Goal: Transaction & Acquisition: Book appointment/travel/reservation

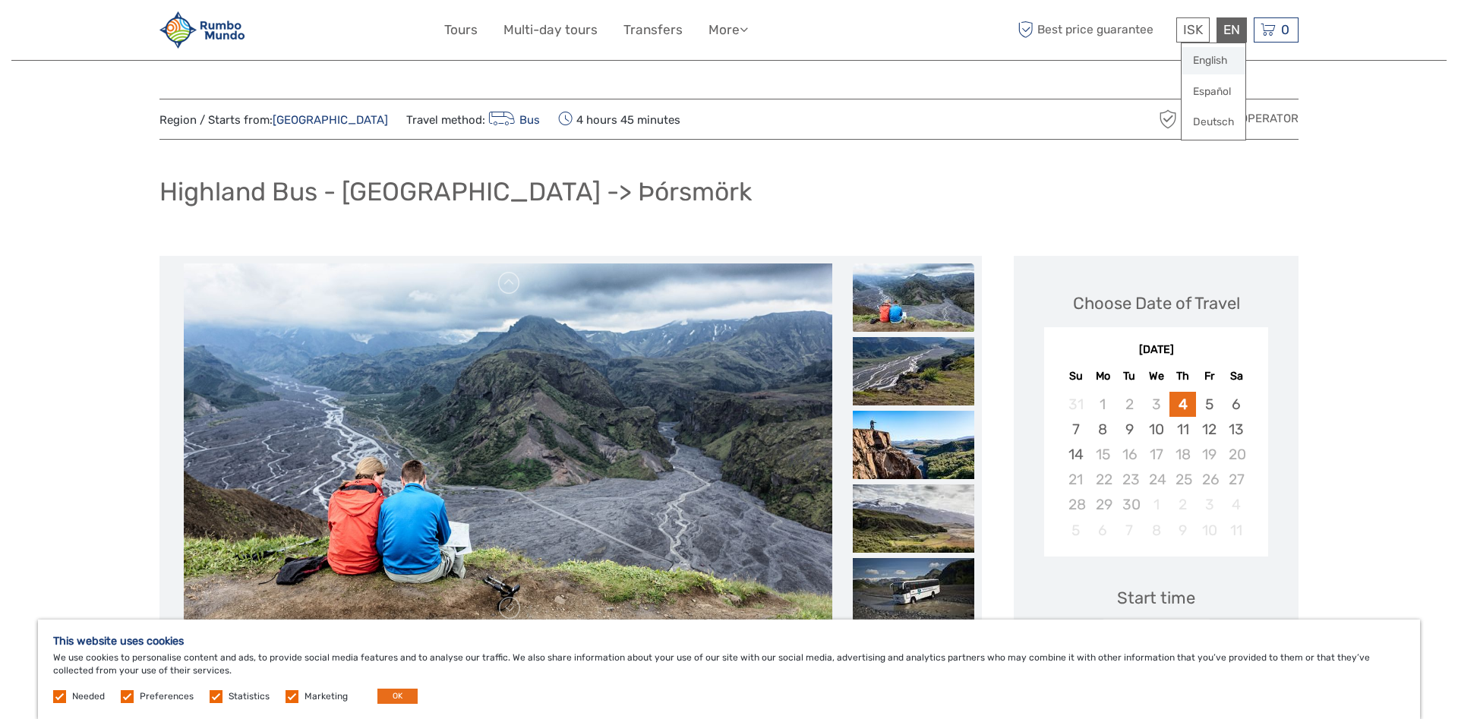
click at [1216, 70] on link "English" at bounding box center [1214, 60] width 64 height 27
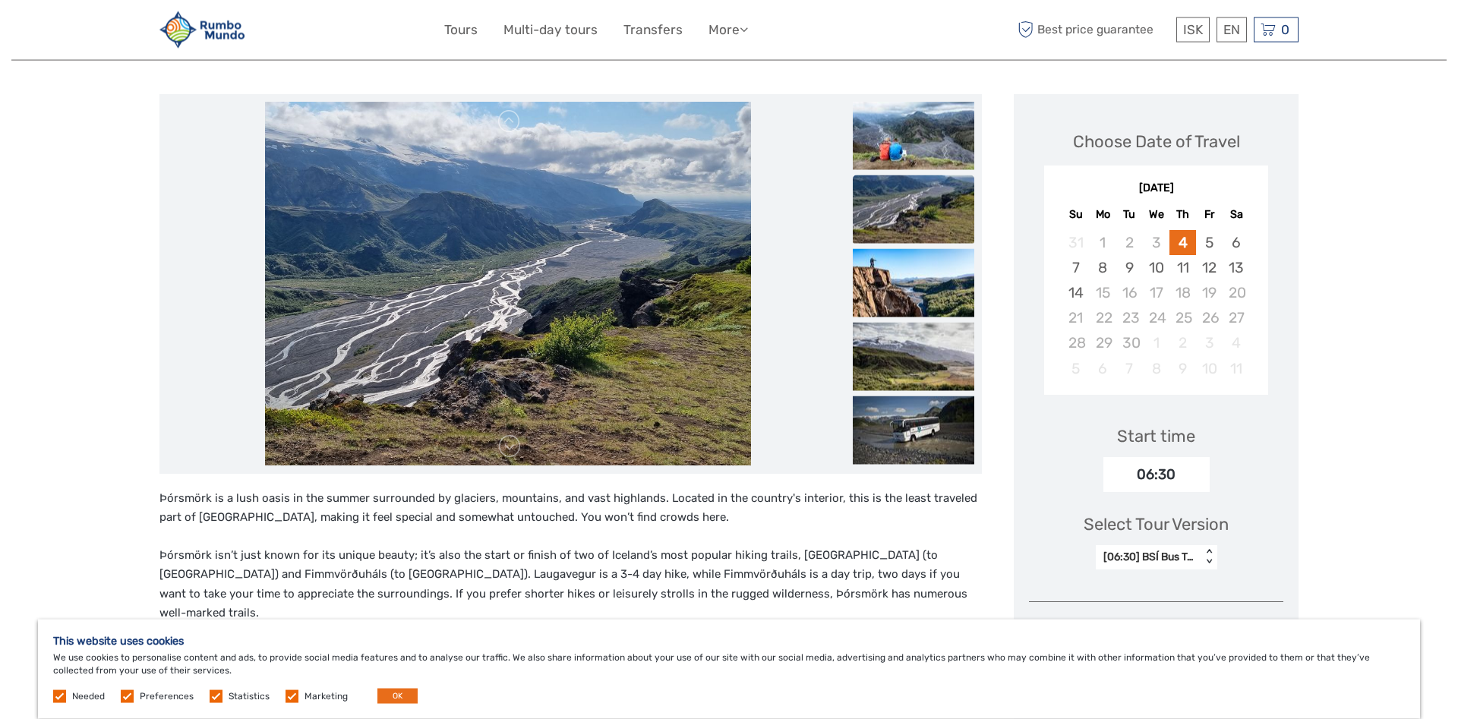
scroll to position [155, 0]
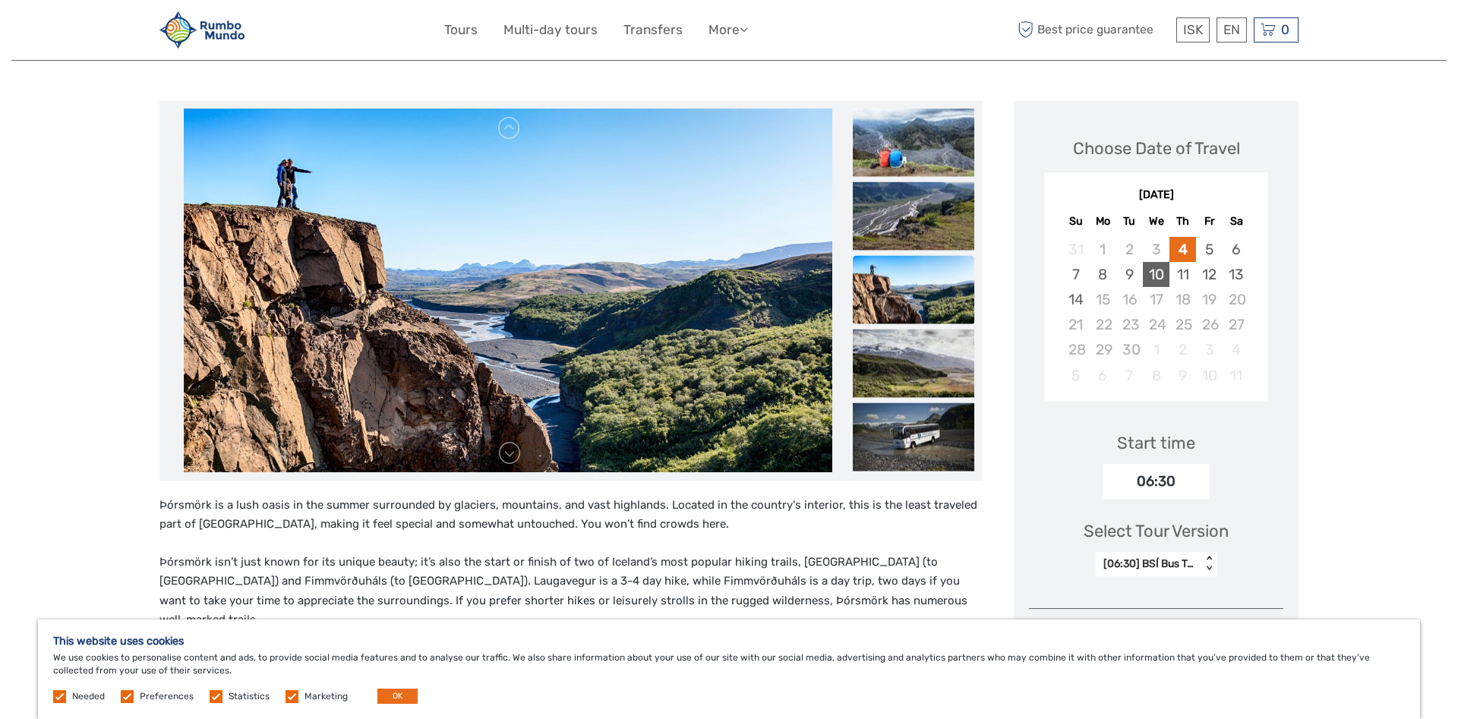
click at [1157, 270] on div "10" at bounding box center [1156, 274] width 27 height 25
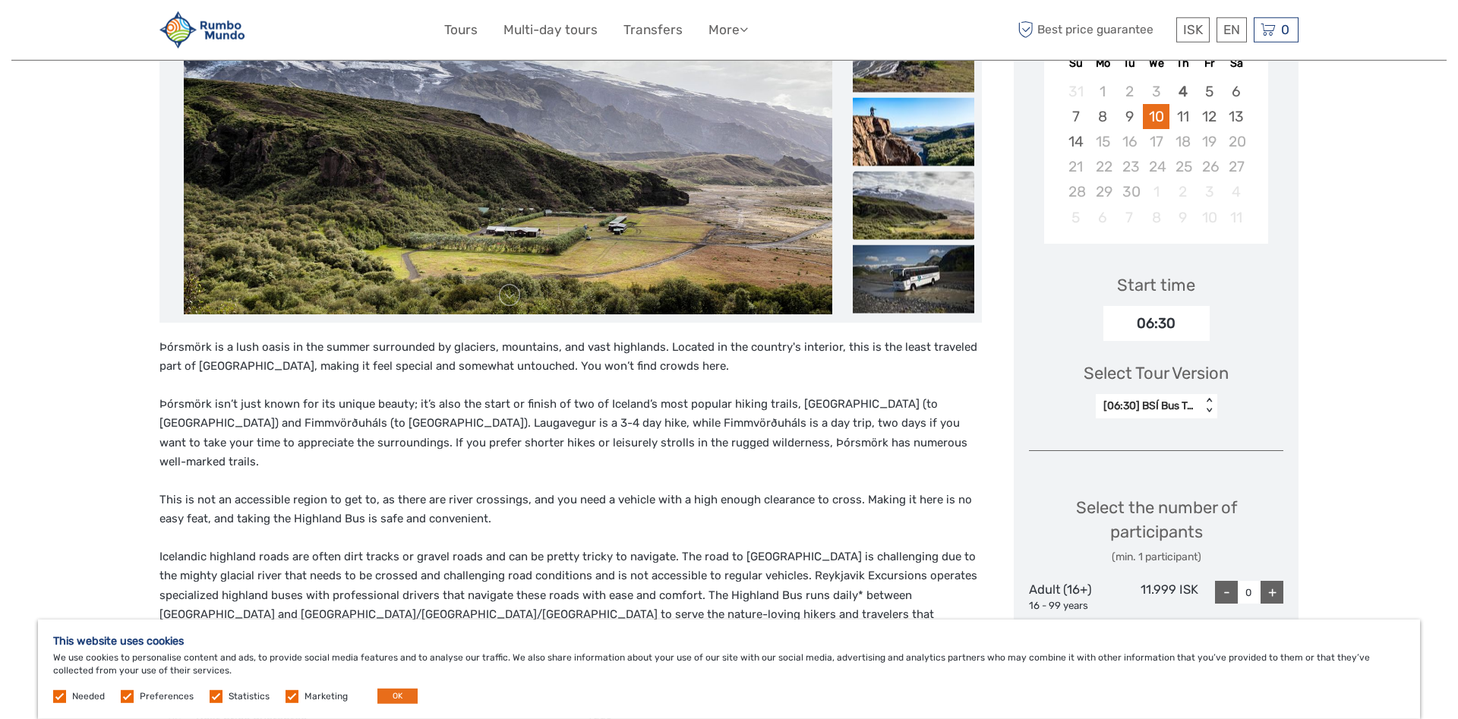
scroll to position [387, 0]
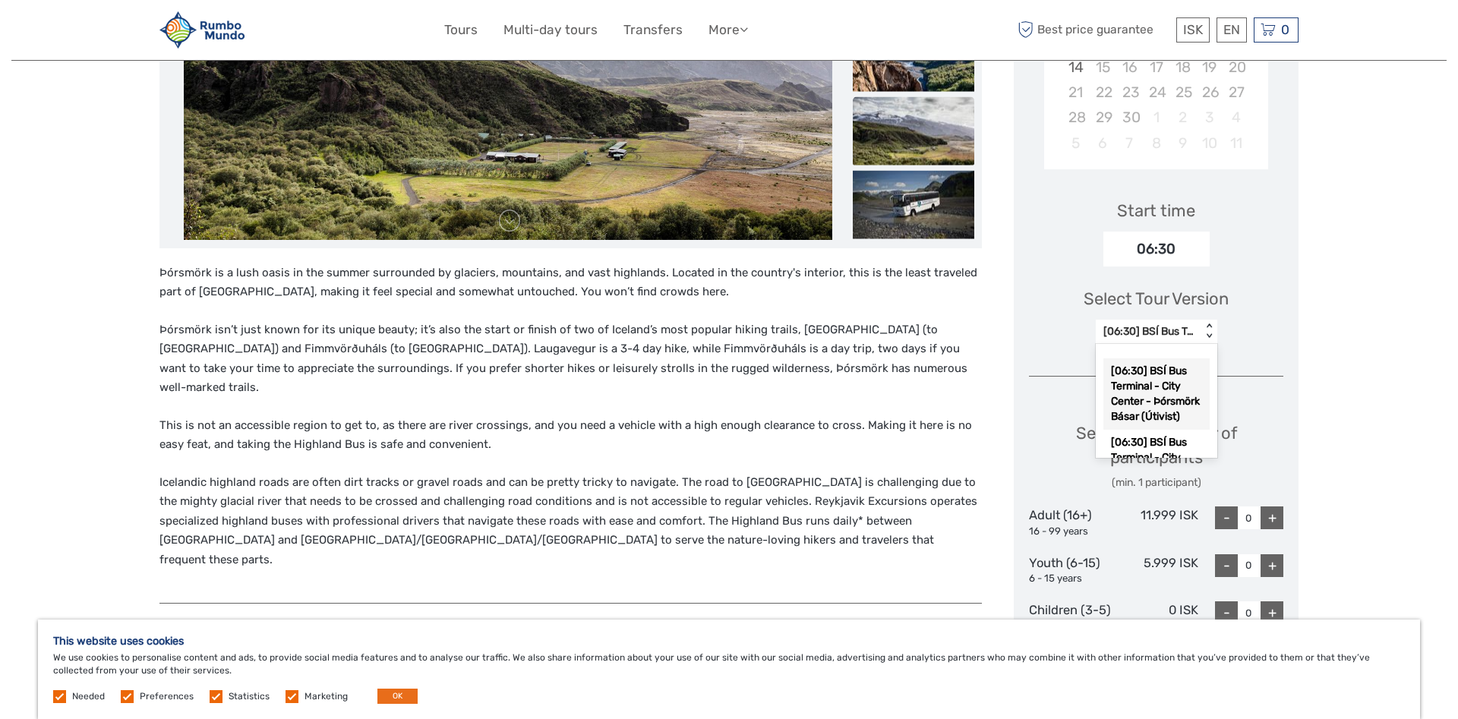
click at [1176, 333] on div "[06:30] BSÍ Bus Terminal - City Center - Þórsmörk Básar (Útivist)" at bounding box center [1149, 331] width 90 height 15
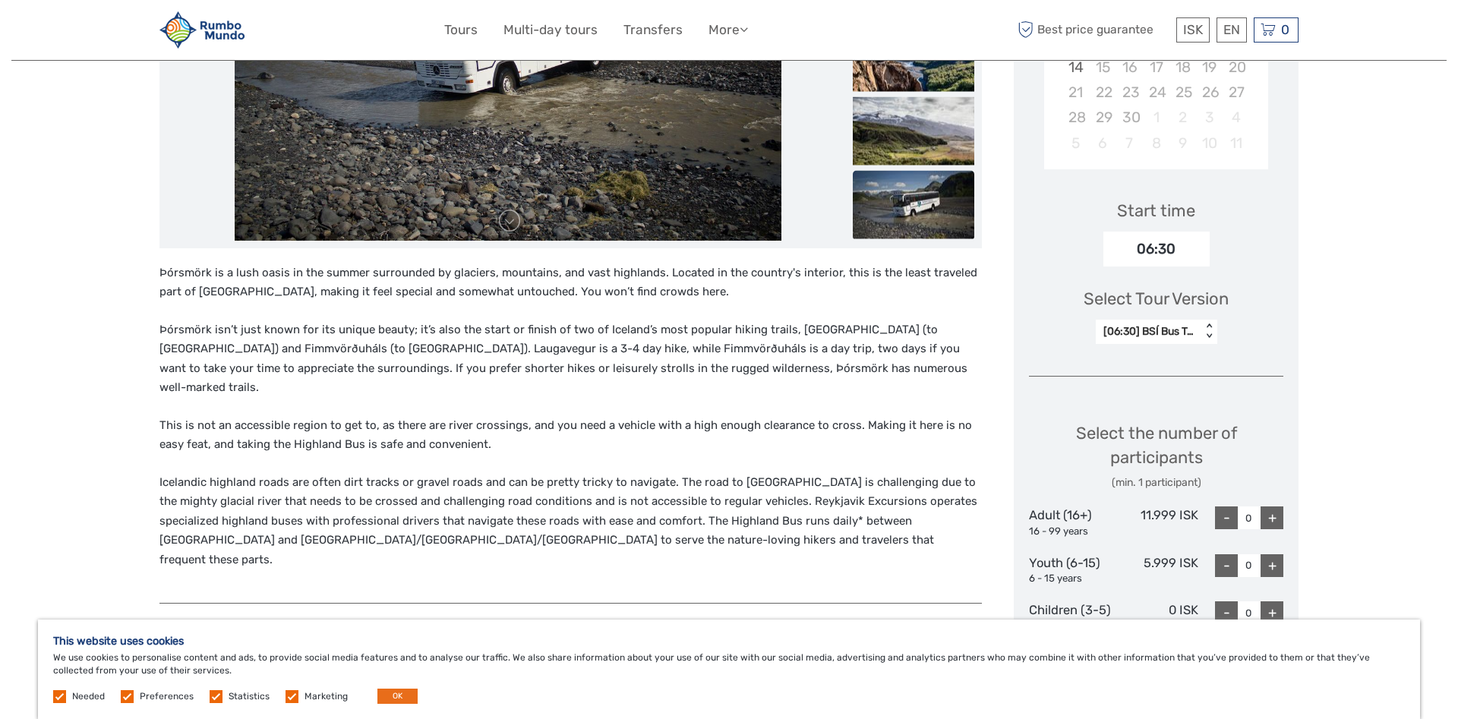
click at [1210, 328] on div "< >" at bounding box center [1208, 332] width 13 height 16
click at [1164, 329] on div "[06:30] BSÍ Bus Terminal - City Center - Þórsmörk Básar (Útivist)" at bounding box center [1149, 331] width 90 height 15
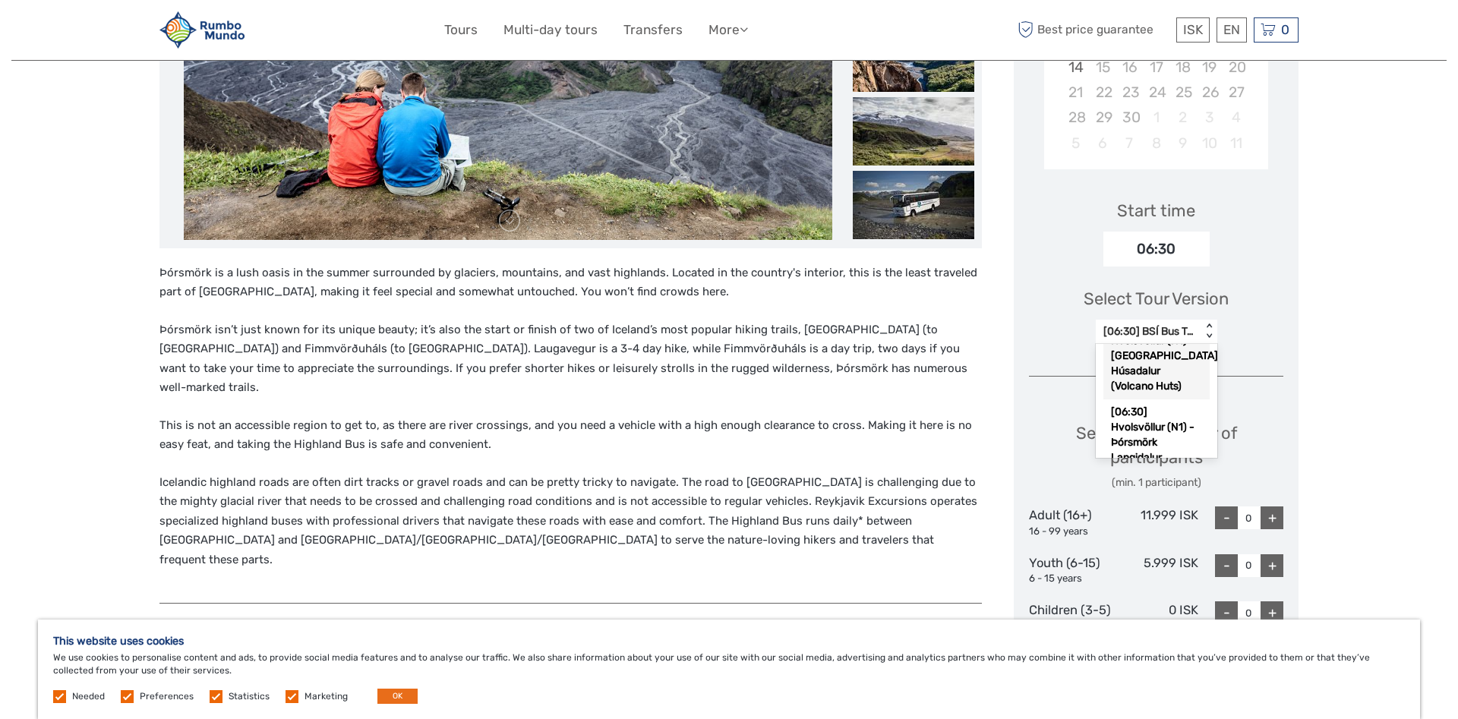
click at [1150, 385] on div "[06:30] Hvolsvöllur (N1) - [GEOGRAPHIC_DATA] Húsadalur (Volcano Huts)" at bounding box center [1157, 356] width 106 height 87
click at [1280, 516] on div "+" at bounding box center [1272, 518] width 23 height 23
type input "2"
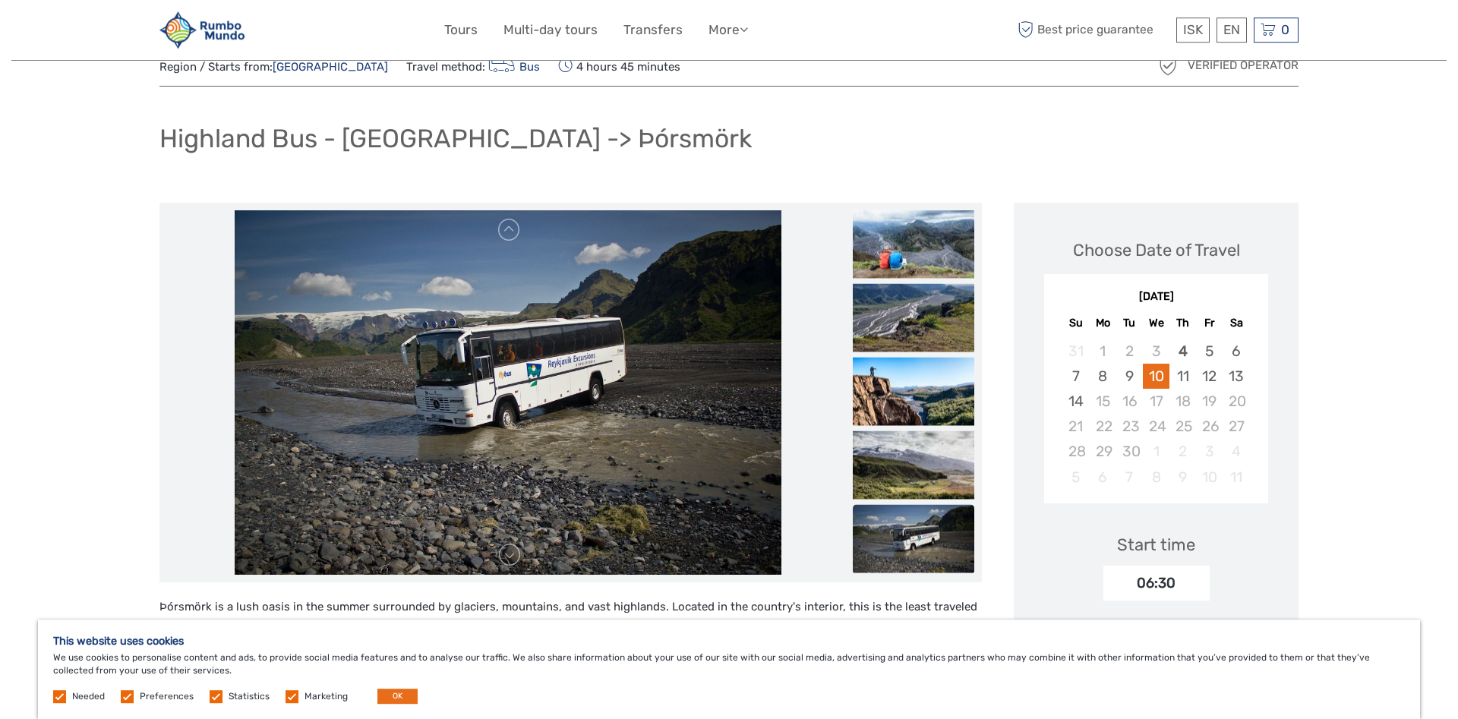
scroll to position [0, 0]
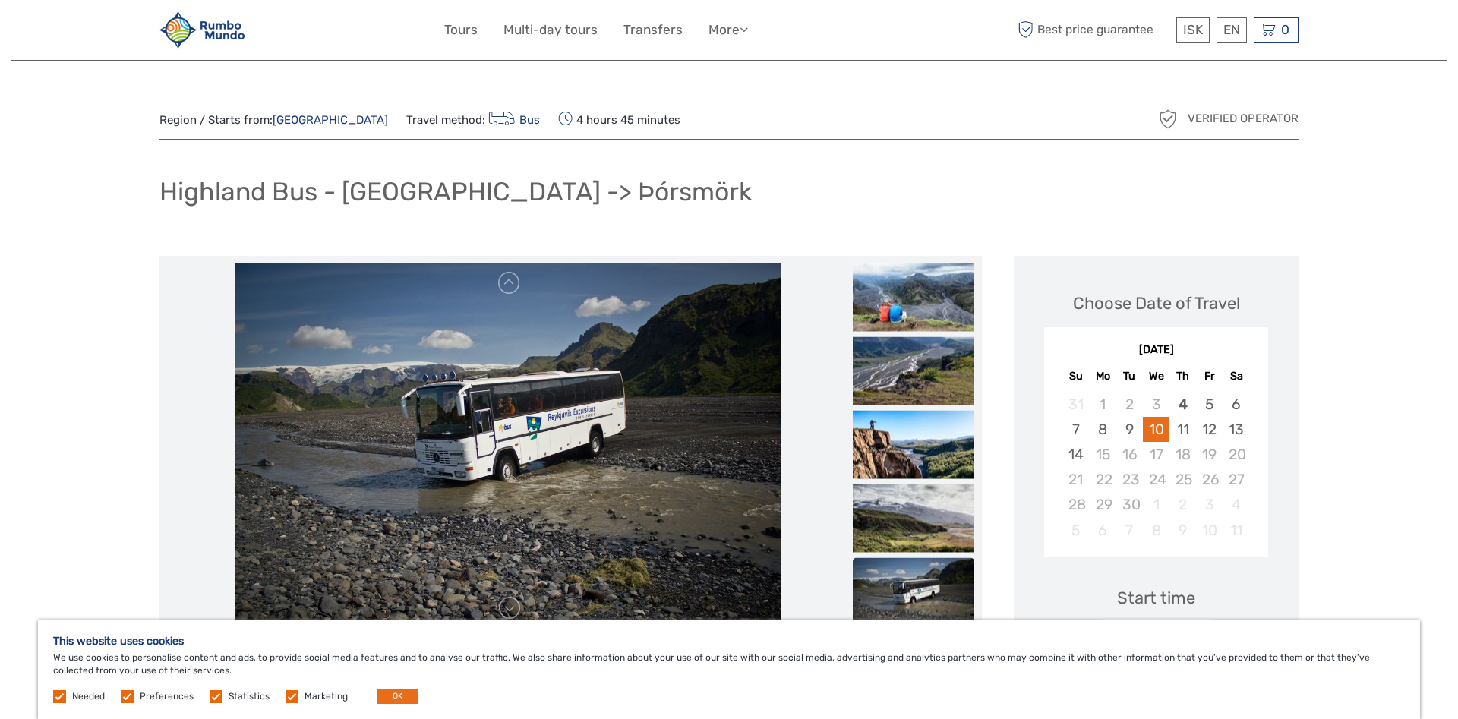
click at [510, 502] on img at bounding box center [508, 446] width 547 height 365
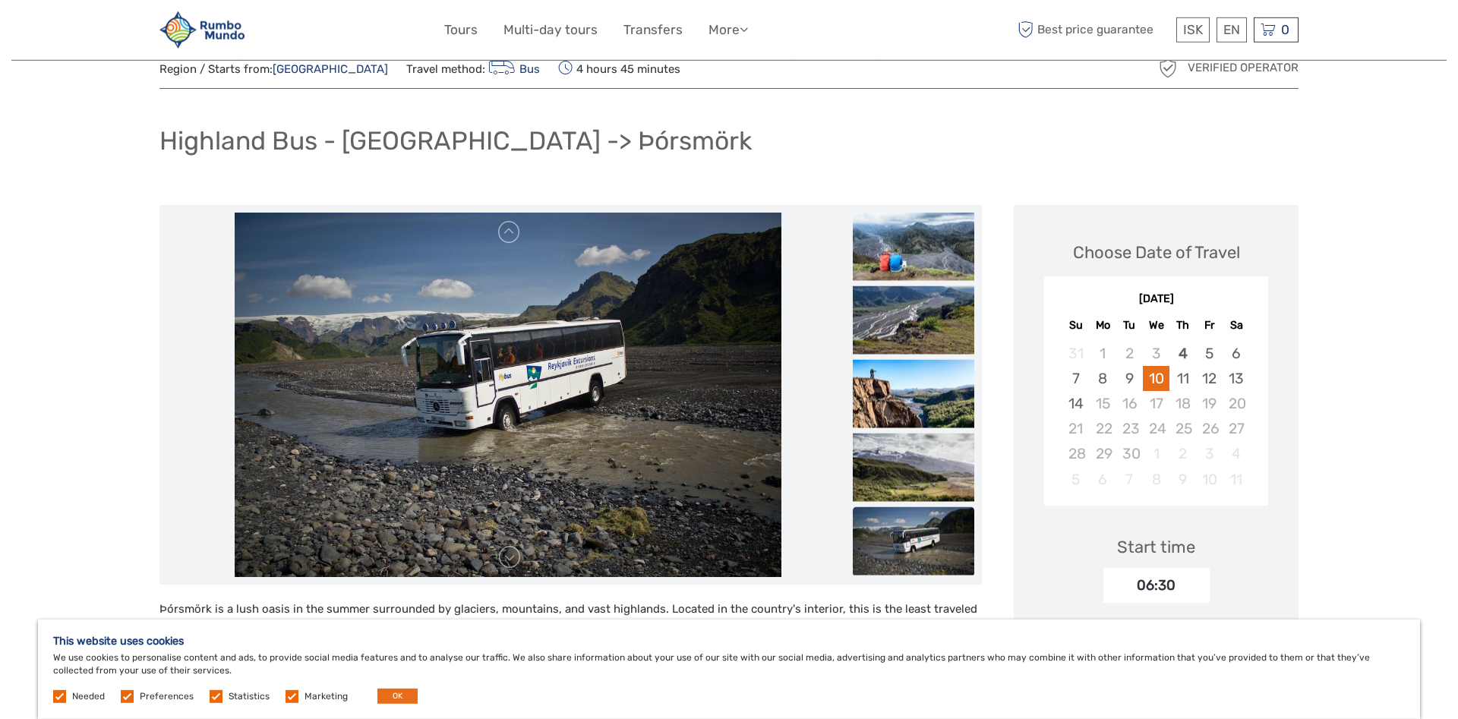
scroll to position [77, 0]
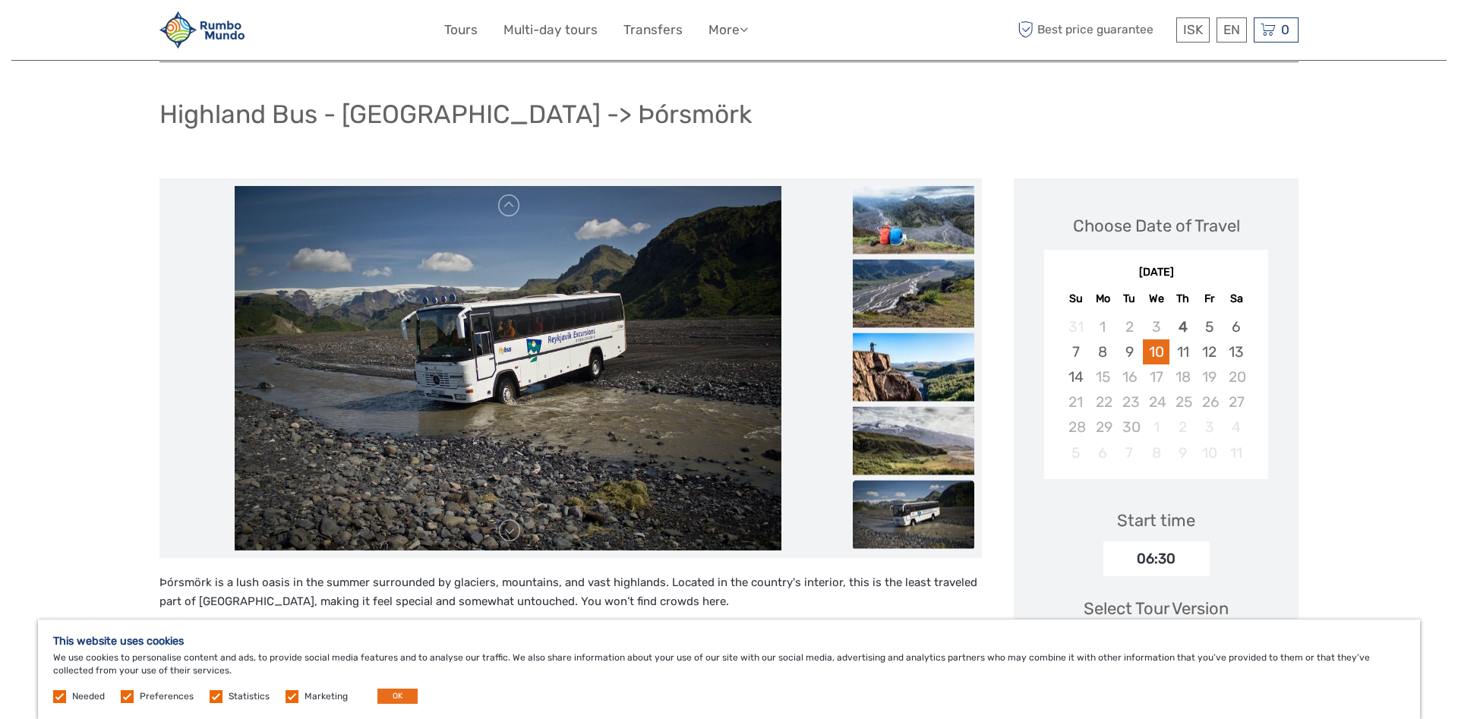
click at [623, 400] on img at bounding box center [508, 368] width 547 height 365
click at [486, 382] on img at bounding box center [508, 368] width 547 height 365
click at [517, 535] on link at bounding box center [509, 531] width 24 height 24
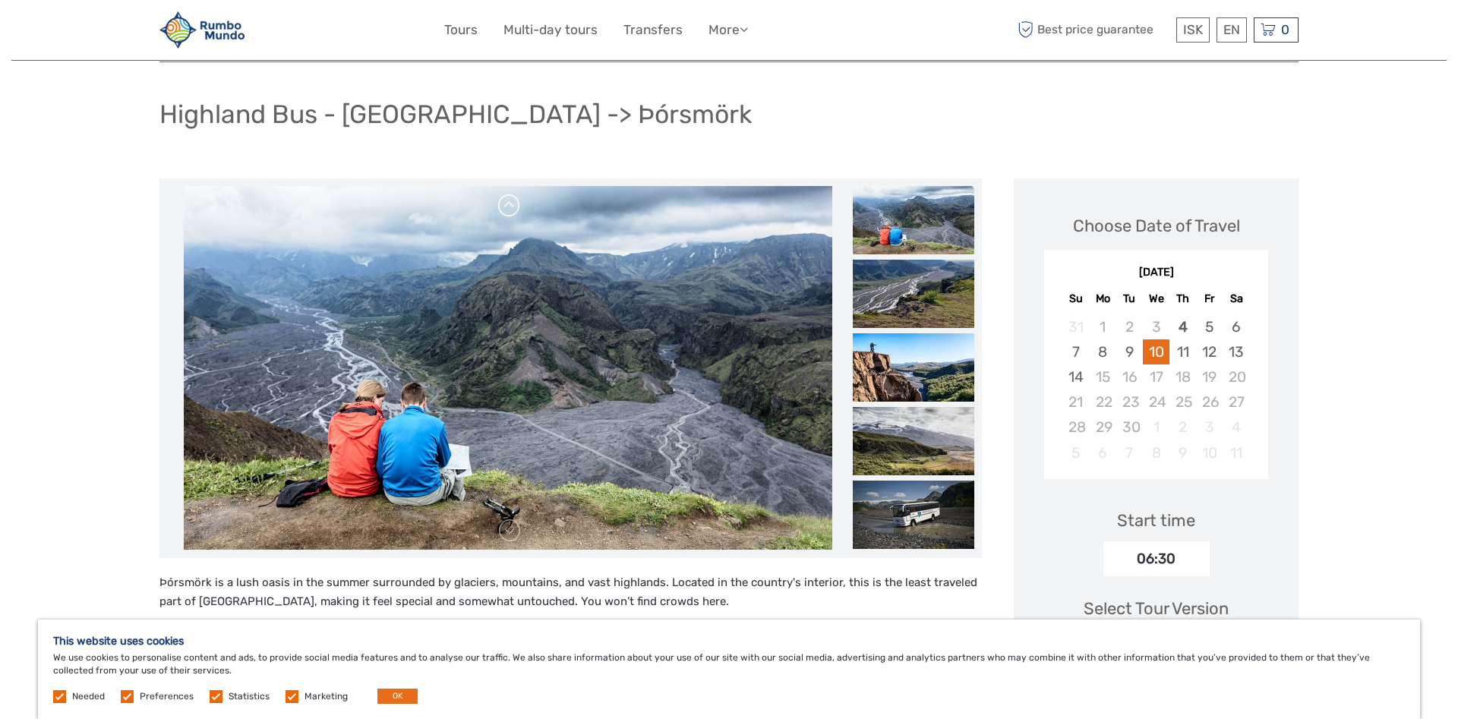
click at [507, 211] on link at bounding box center [509, 206] width 24 height 24
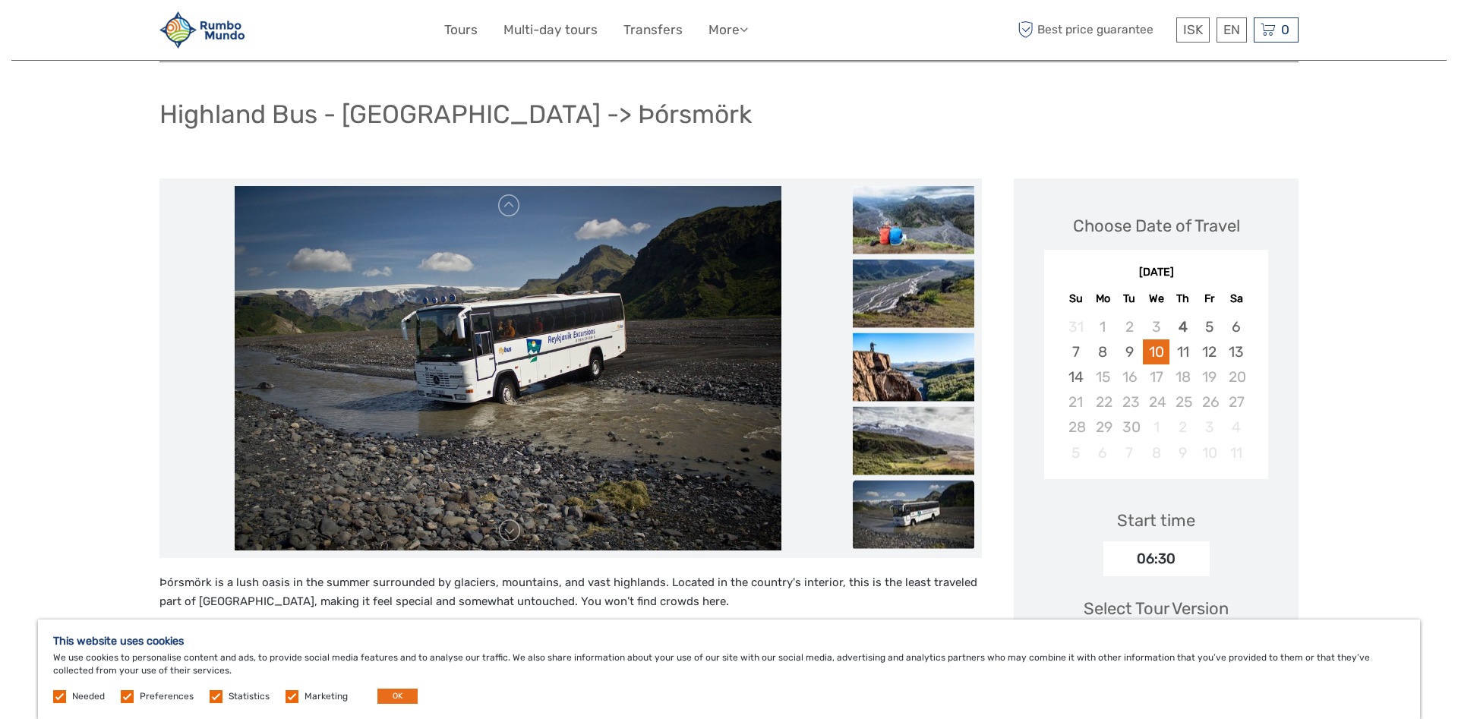
click at [488, 370] on img at bounding box center [508, 368] width 547 height 365
click at [924, 221] on img at bounding box center [914, 219] width 122 height 68
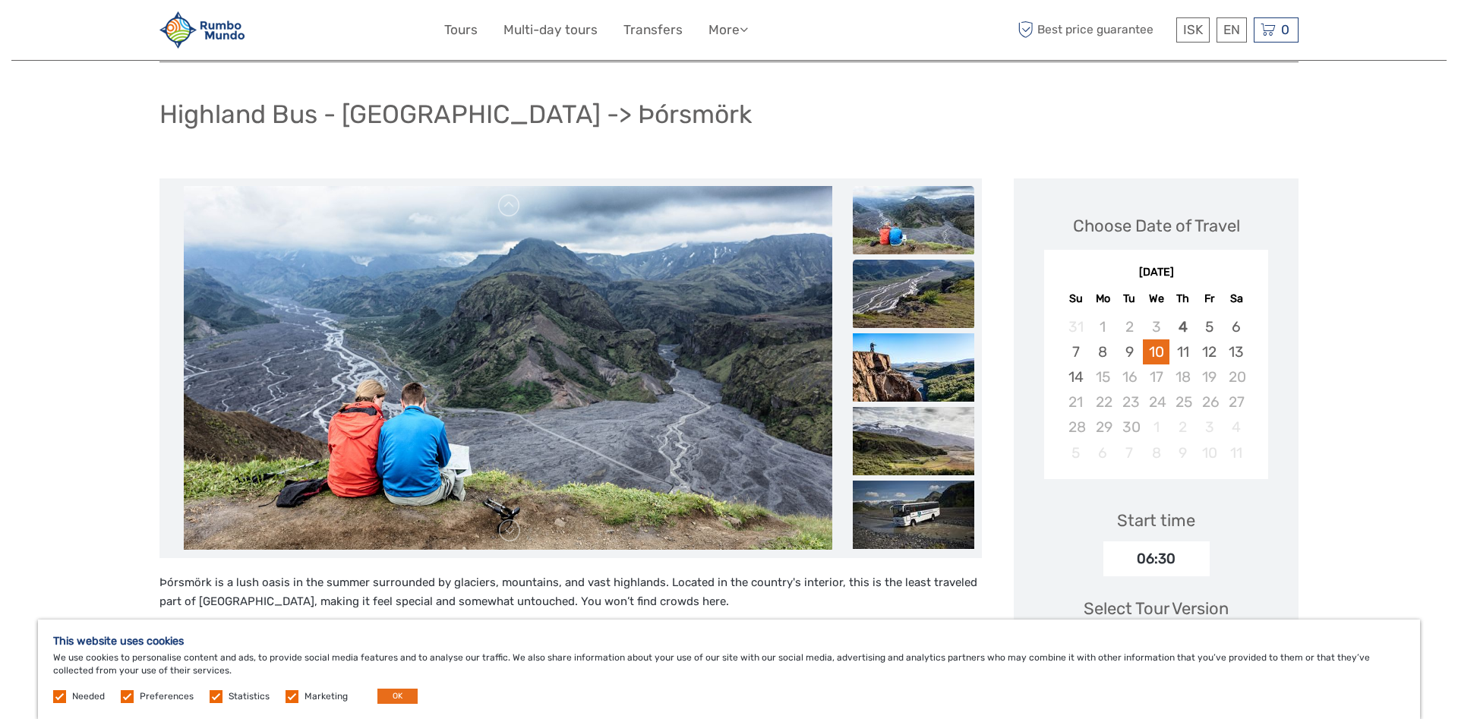
click at [901, 286] on img at bounding box center [914, 294] width 122 height 68
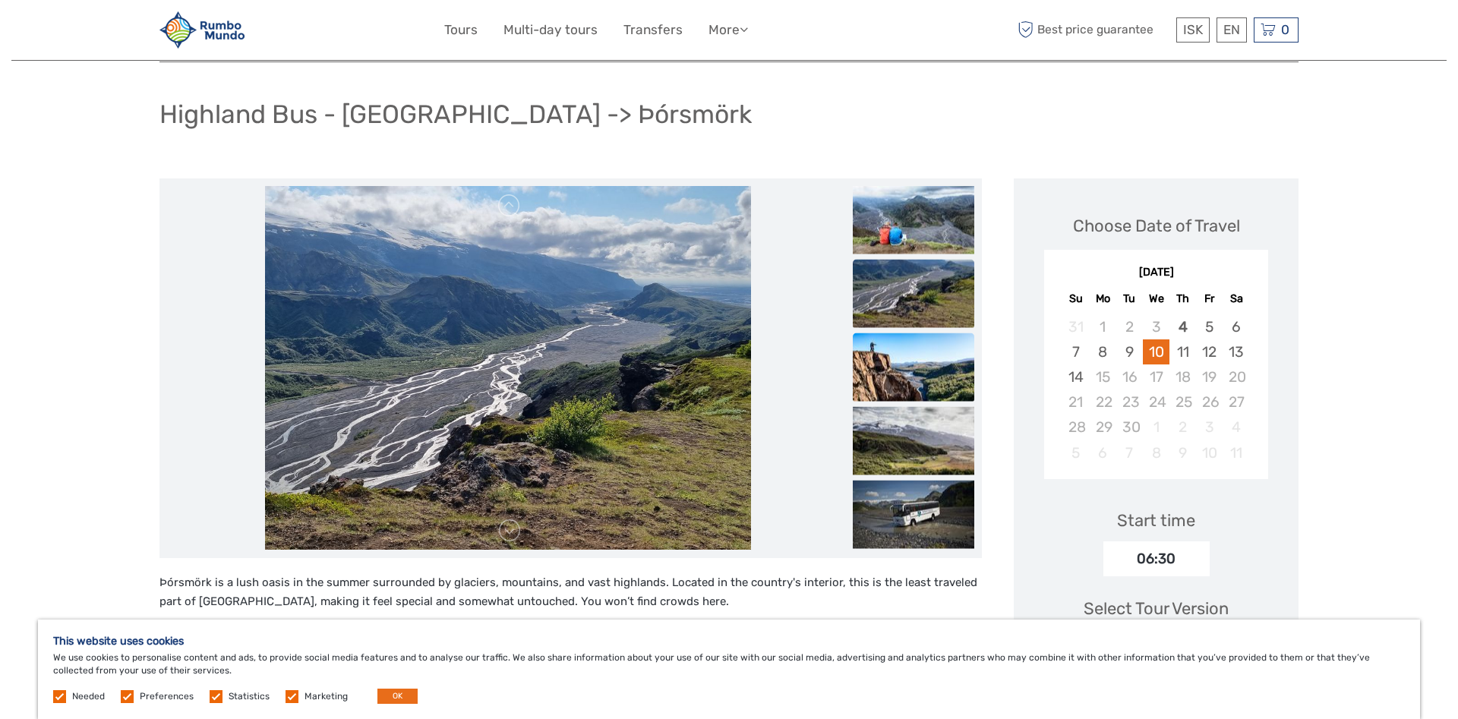
click at [895, 344] on img at bounding box center [914, 367] width 122 height 68
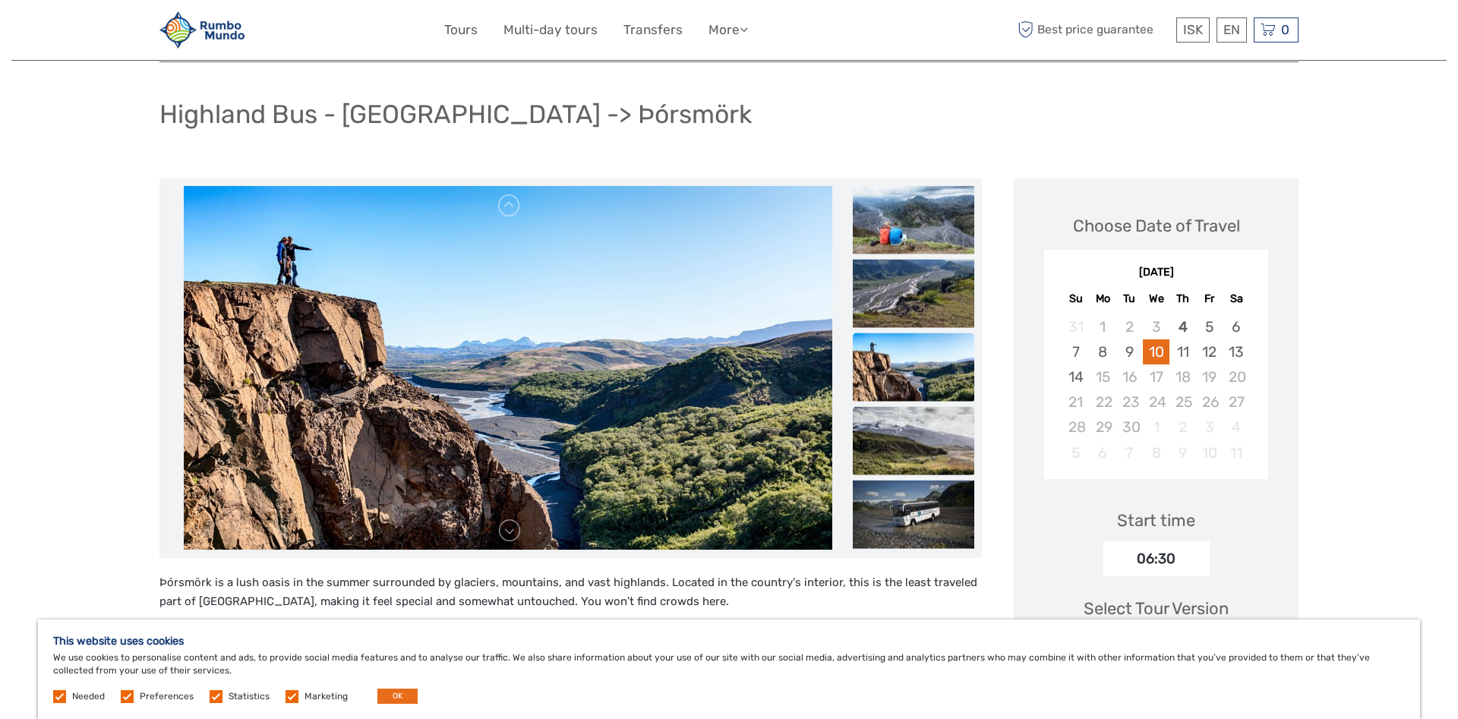
click at [913, 443] on img at bounding box center [914, 440] width 122 height 68
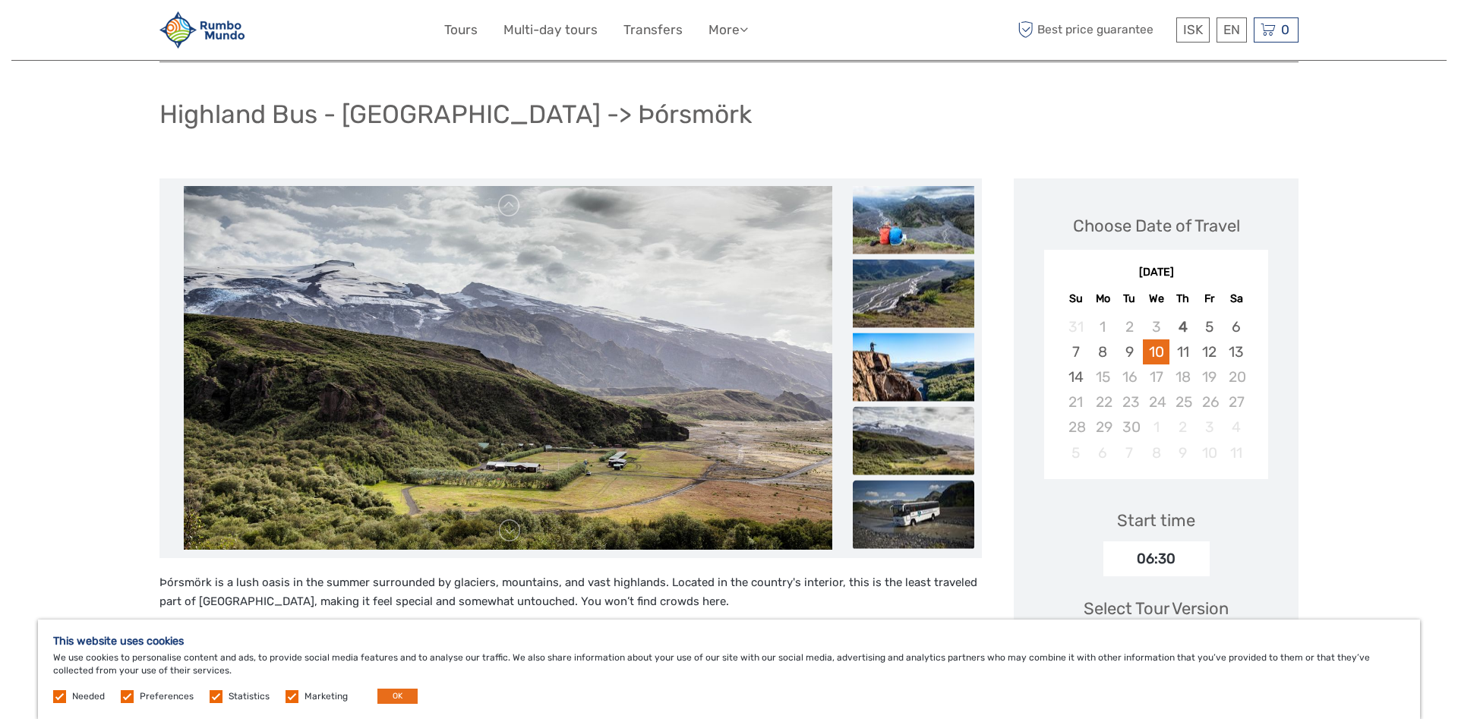
click at [900, 507] on img at bounding box center [914, 514] width 122 height 68
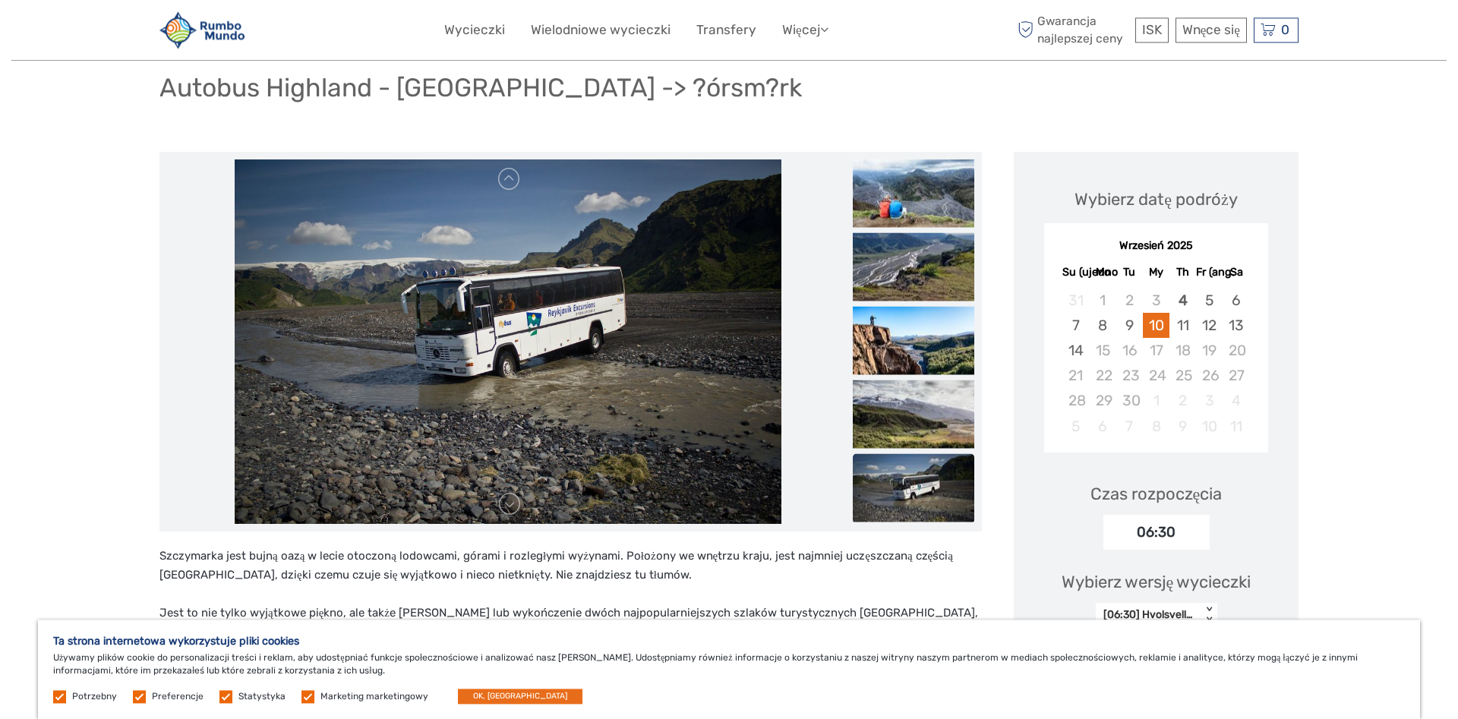
scroll to position [0, 0]
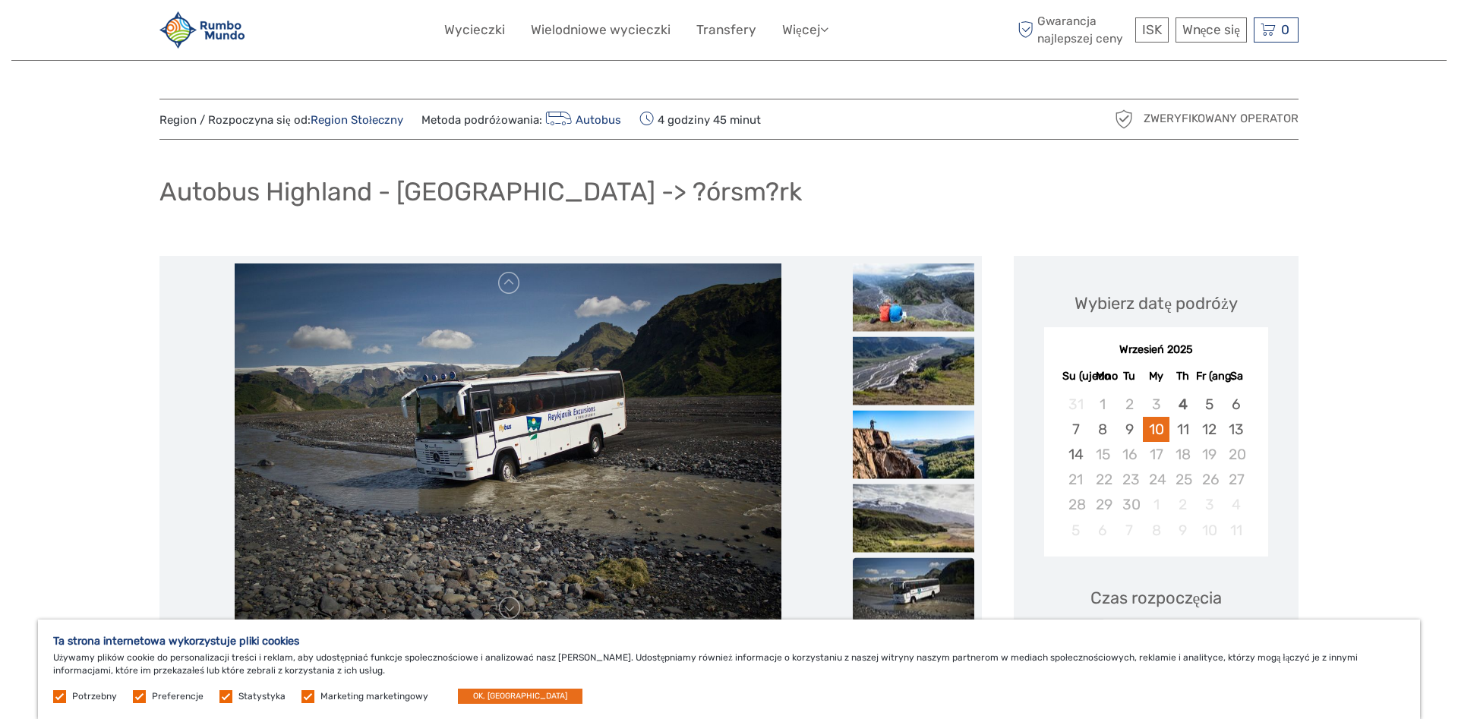
click at [549, 456] on img at bounding box center [508, 446] width 547 height 365
click at [518, 292] on link at bounding box center [509, 283] width 24 height 24
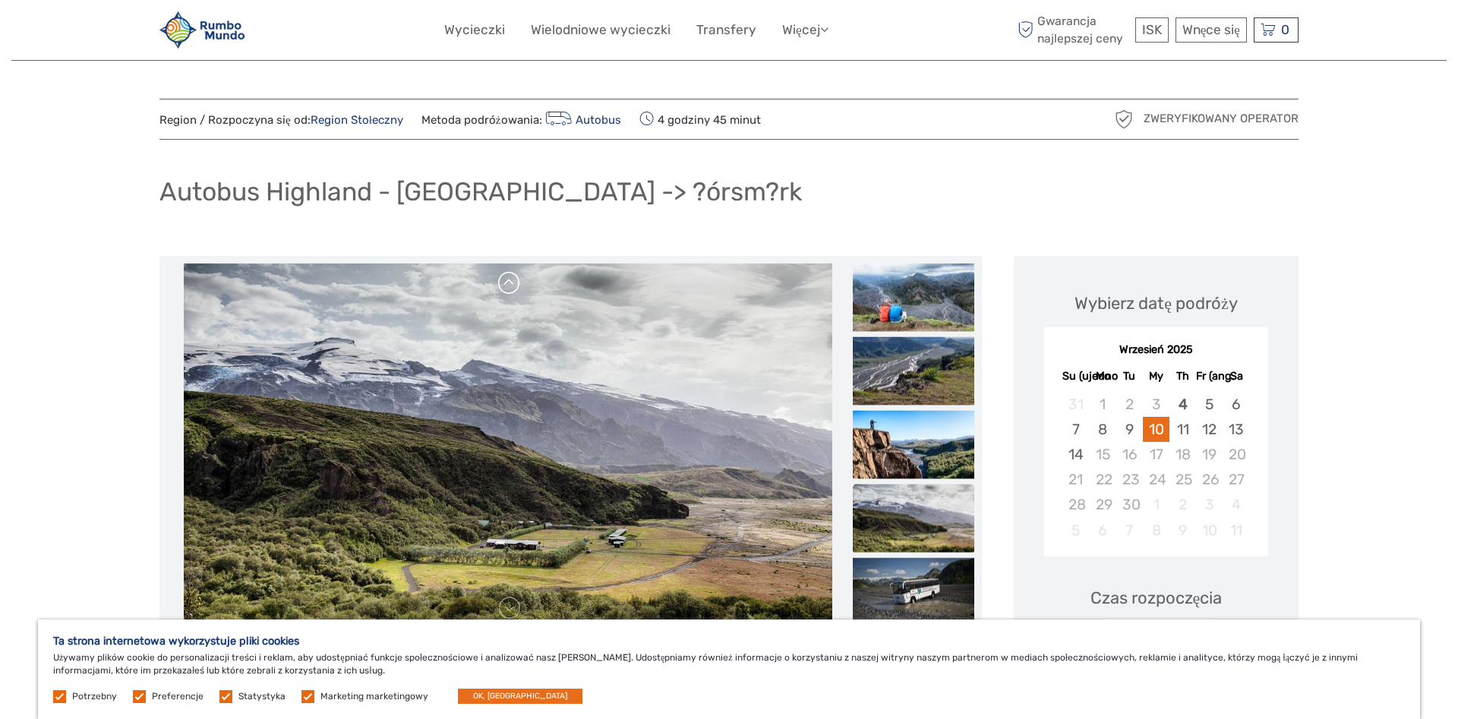
click at [511, 283] on link at bounding box center [509, 283] width 24 height 24
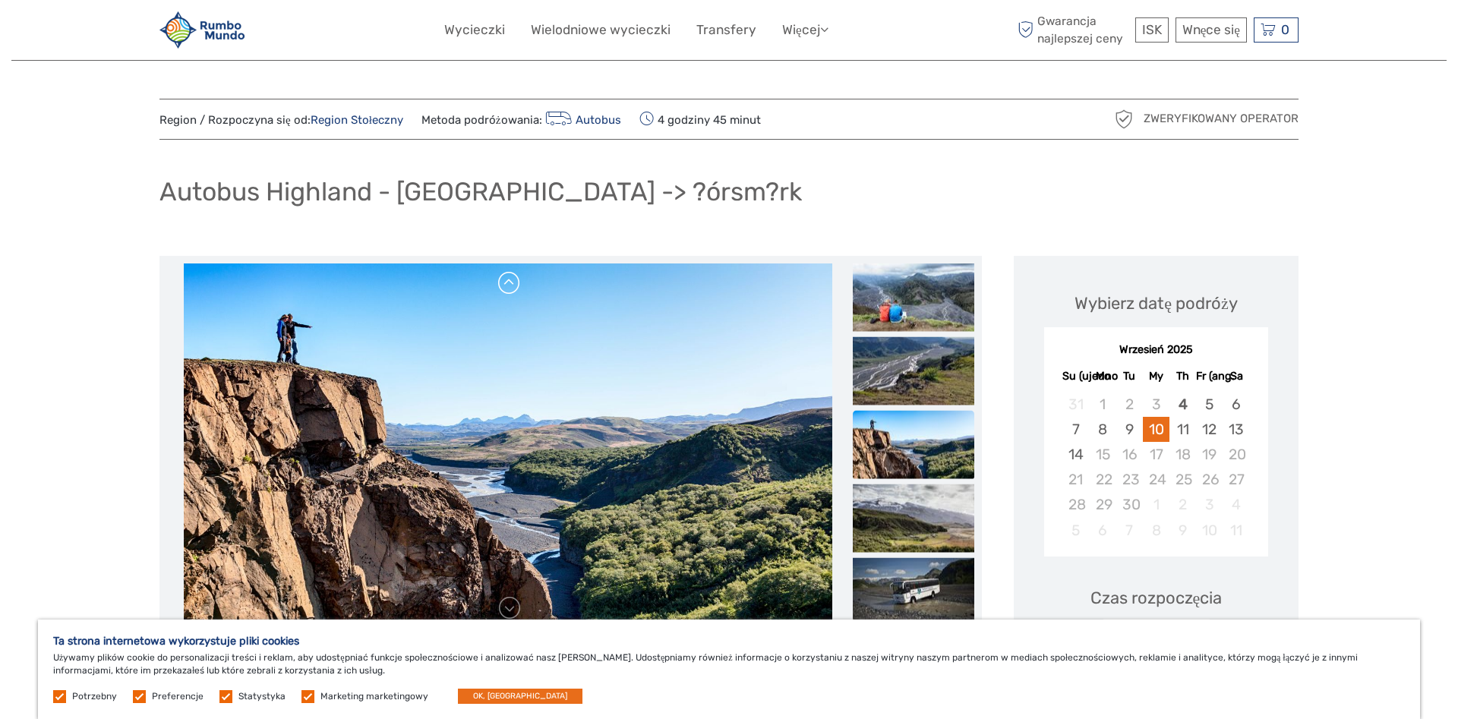
click at [511, 283] on link at bounding box center [509, 283] width 24 height 24
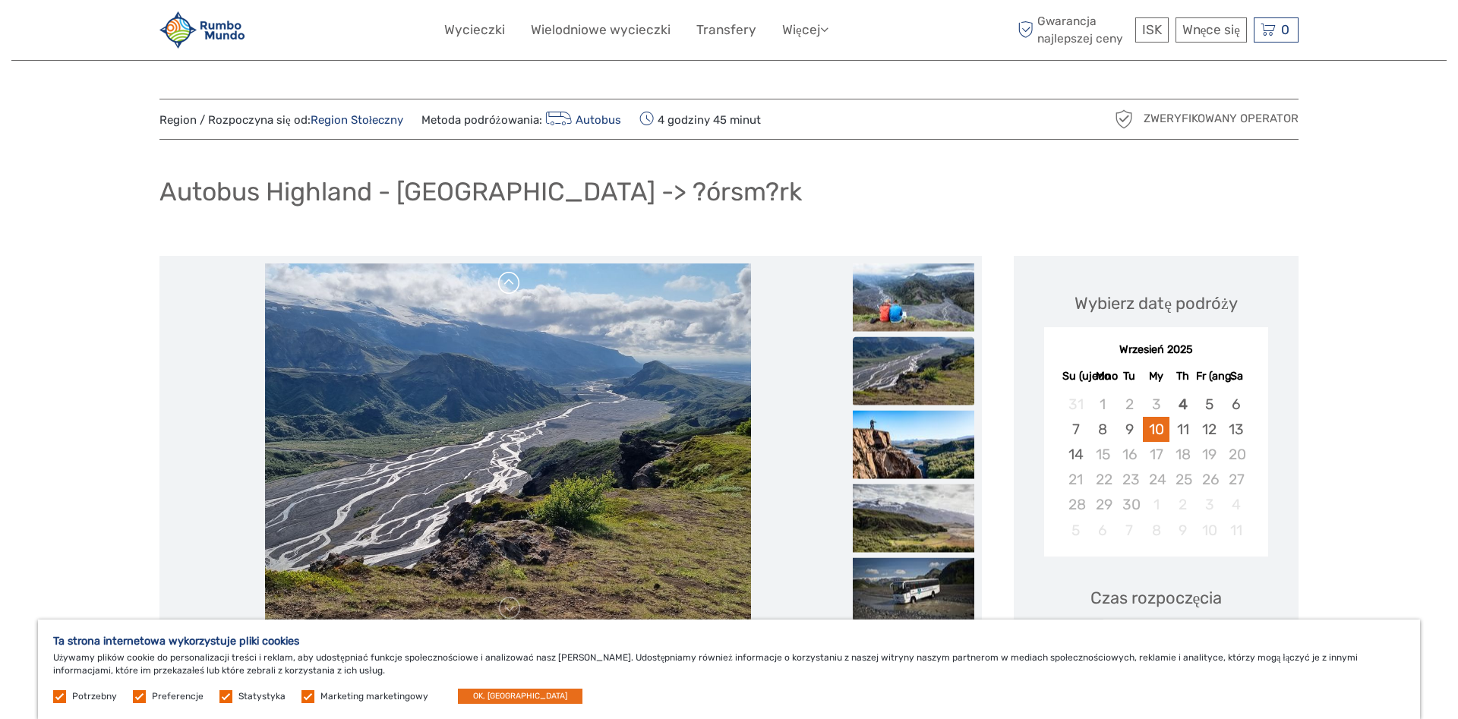
click at [511, 283] on link at bounding box center [509, 283] width 24 height 24
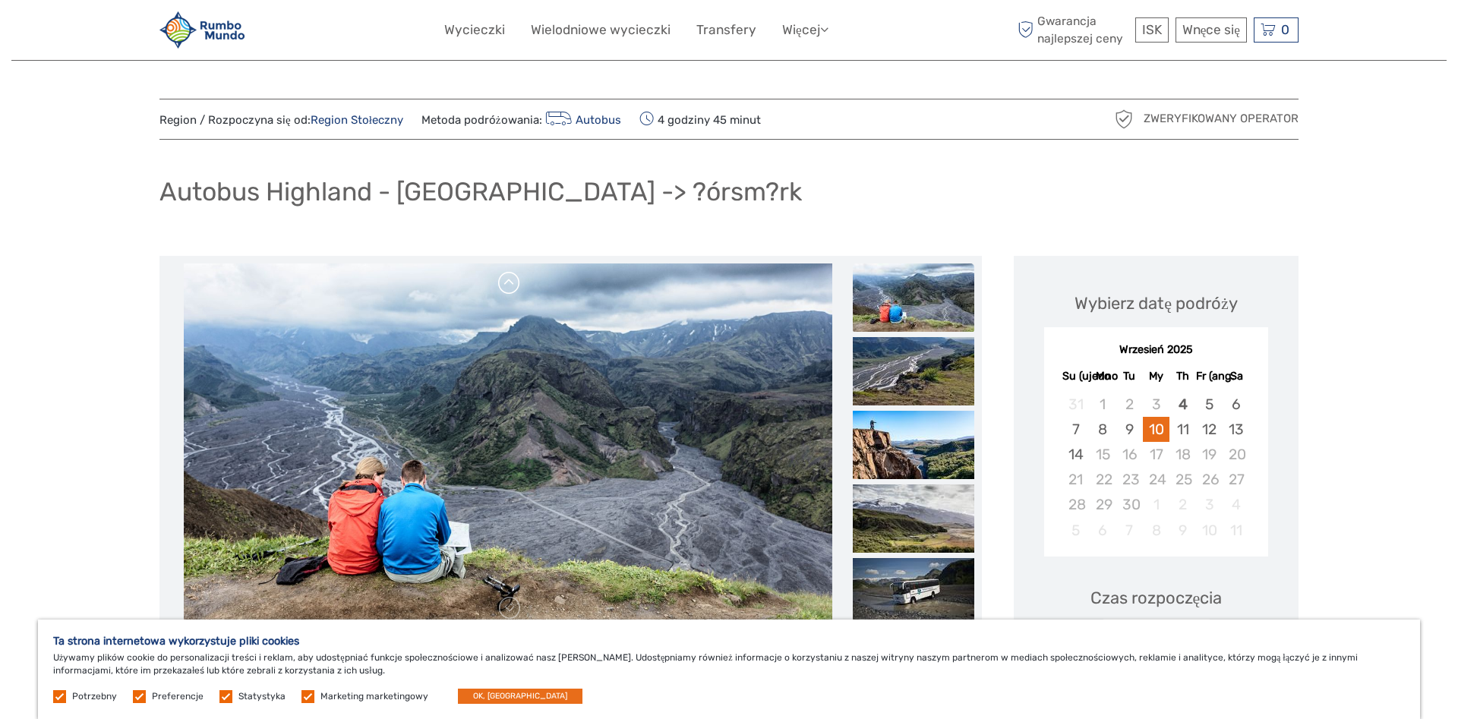
click at [511, 283] on link at bounding box center [509, 283] width 24 height 24
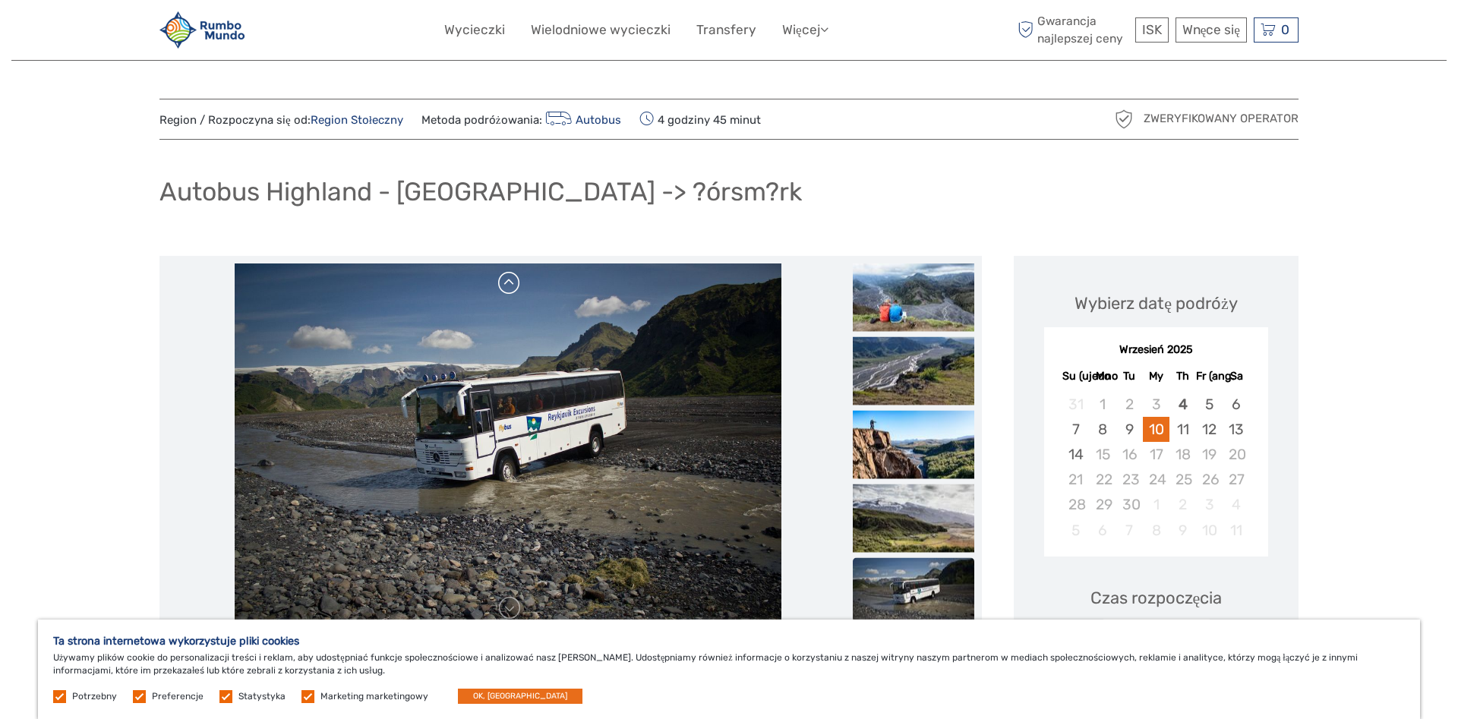
click at [511, 283] on div at bounding box center [508, 446] width 682 height 365
click at [511, 283] on link at bounding box center [509, 283] width 24 height 24
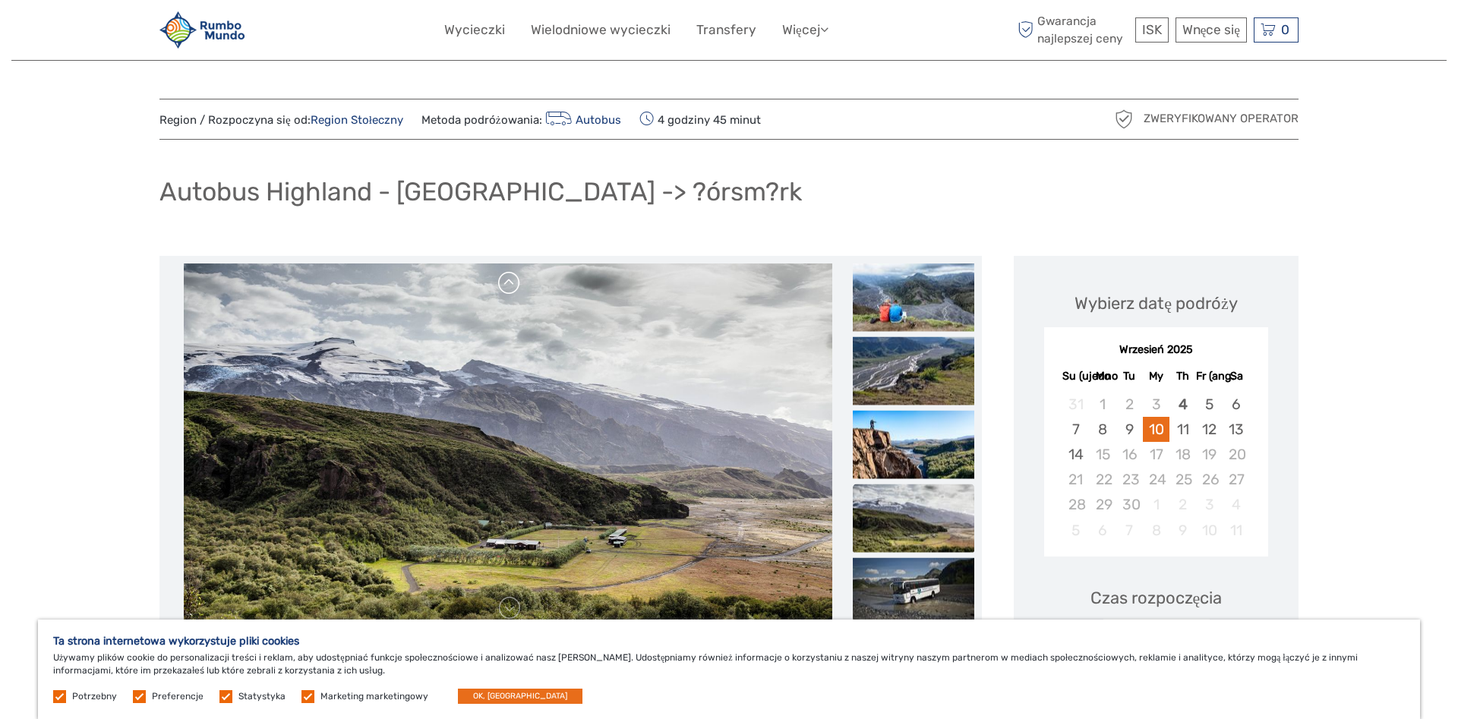
click at [511, 283] on link at bounding box center [509, 283] width 24 height 24
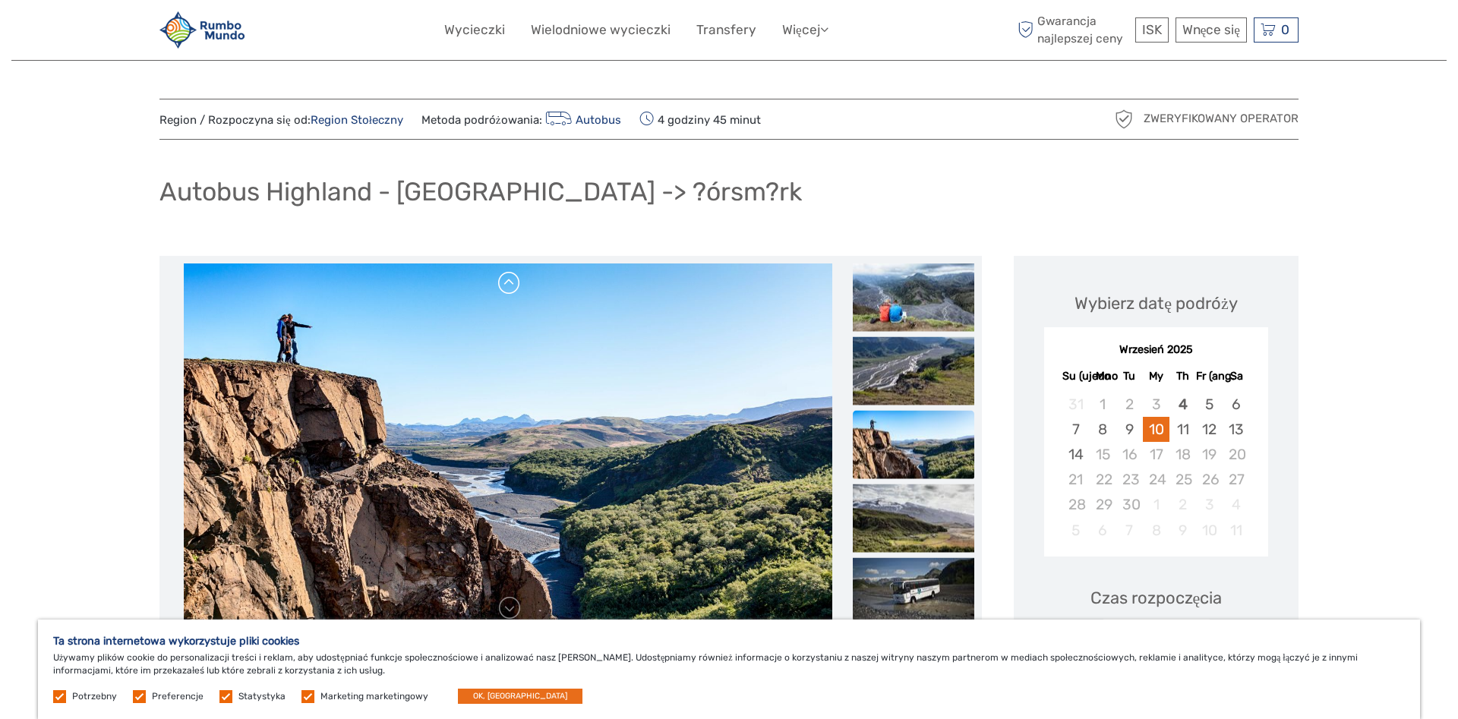
click at [511, 283] on link at bounding box center [509, 283] width 24 height 24
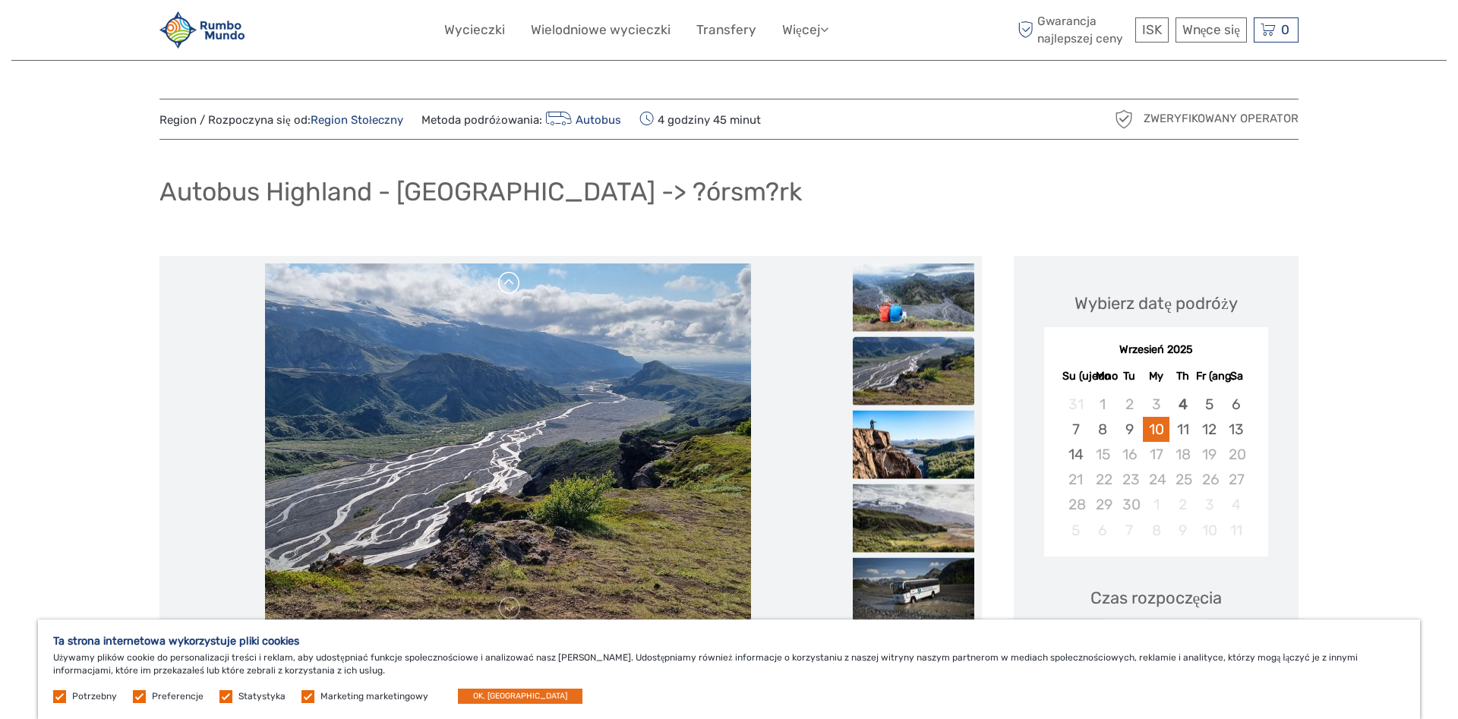
click at [511, 283] on link at bounding box center [509, 283] width 24 height 24
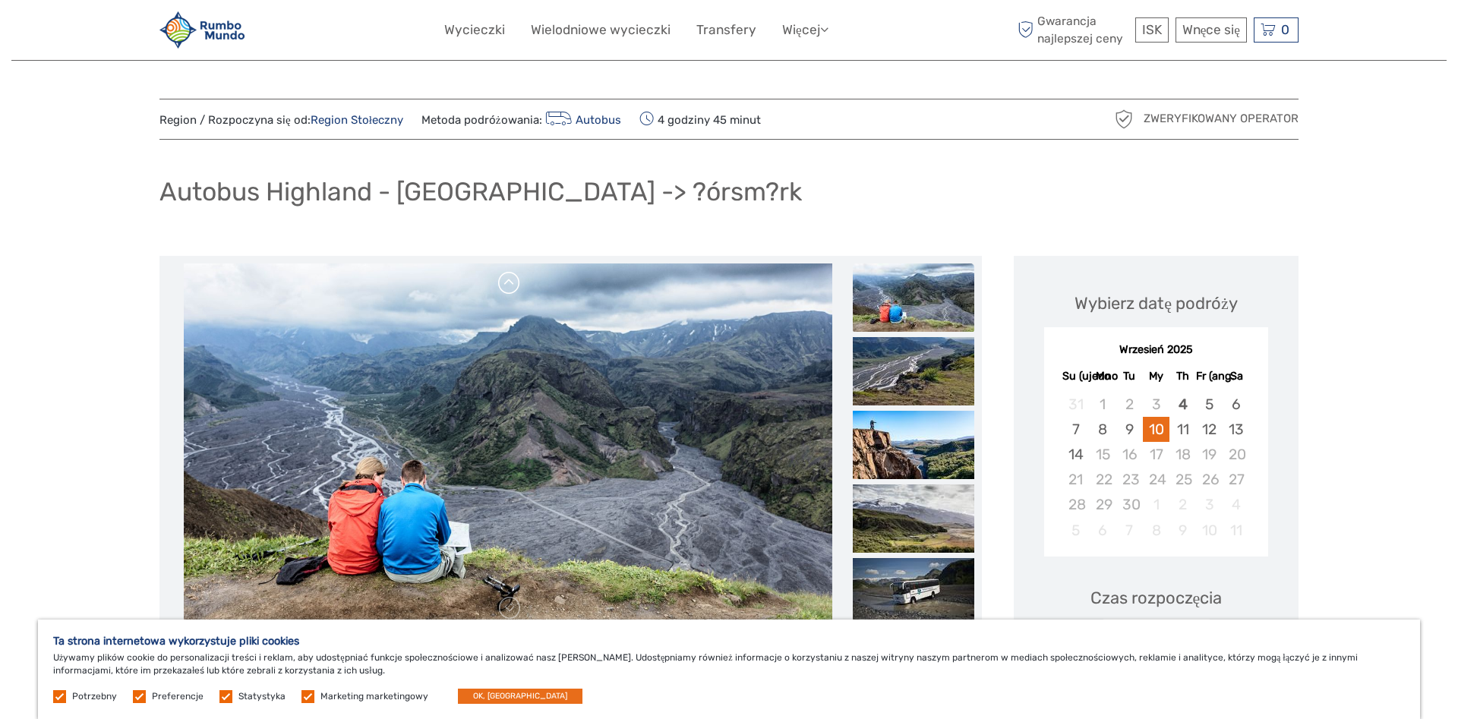
click at [511, 283] on link at bounding box center [509, 283] width 24 height 24
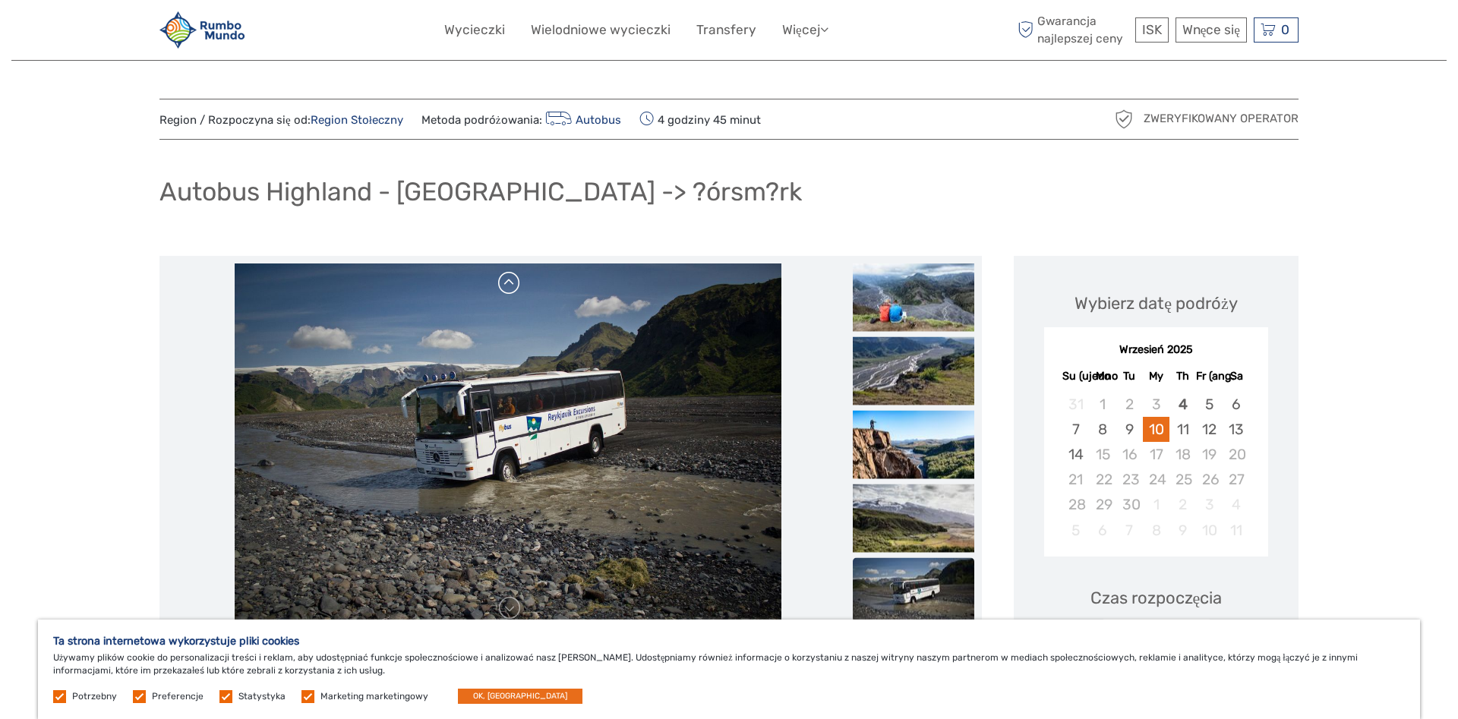
click at [511, 283] on div at bounding box center [508, 446] width 682 height 365
